Goal: Understand process/instructions: Learn how to perform a task or action

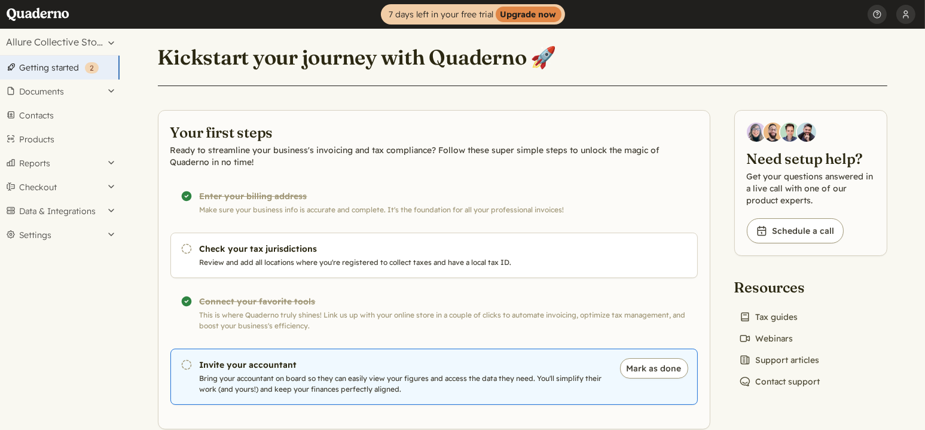
click at [257, 366] on h3 "Invite your accountant" at bounding box center [404, 365] width 408 height 12
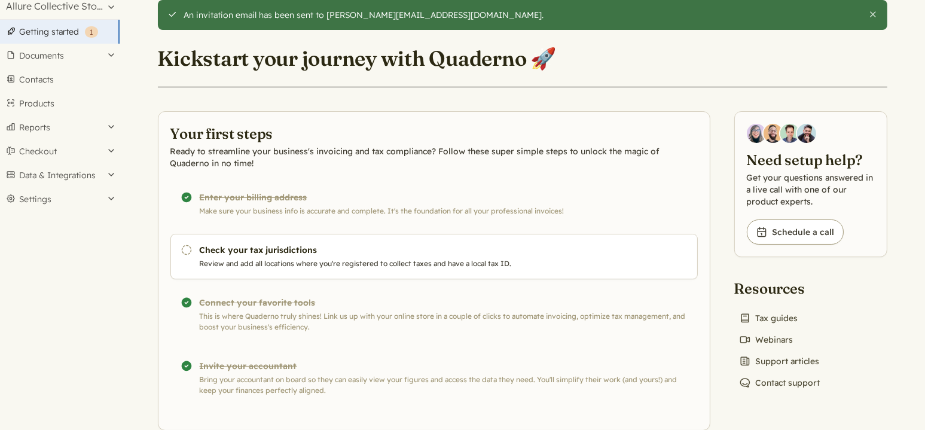
scroll to position [58, 0]
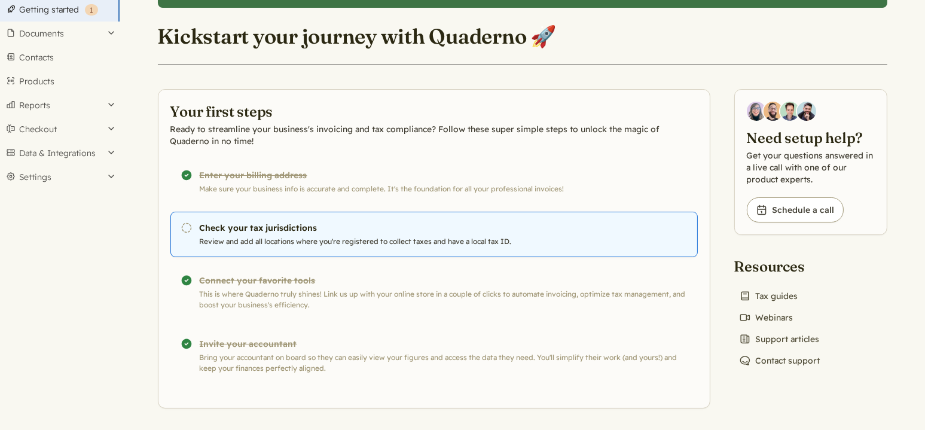
click at [305, 239] on p "Review and add all locations where you're registered to collect taxes and have …" at bounding box center [404, 241] width 408 height 11
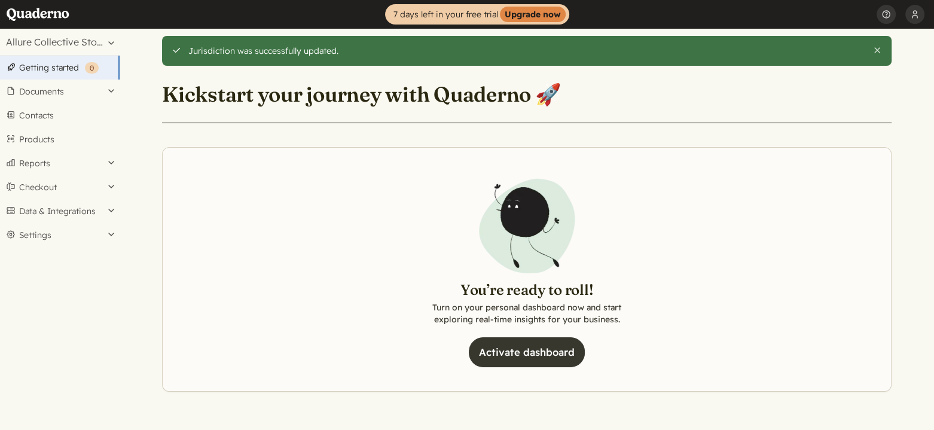
click at [535, 353] on link "Activate dashboard" at bounding box center [527, 352] width 116 height 30
